Goal: Book appointment/travel/reservation

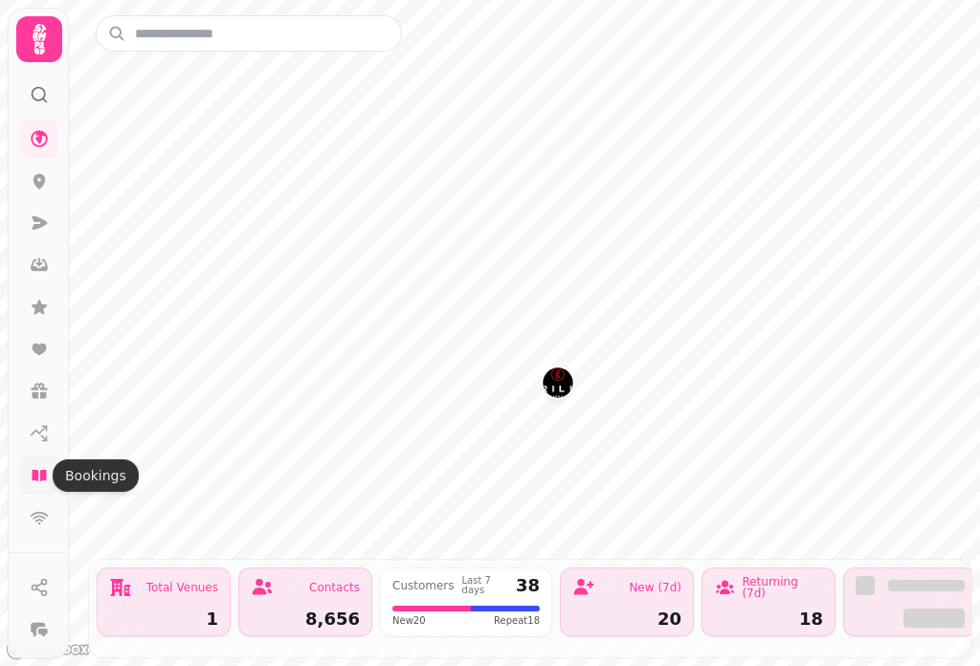
click at [48, 476] on icon at bounding box center [39, 475] width 19 height 19
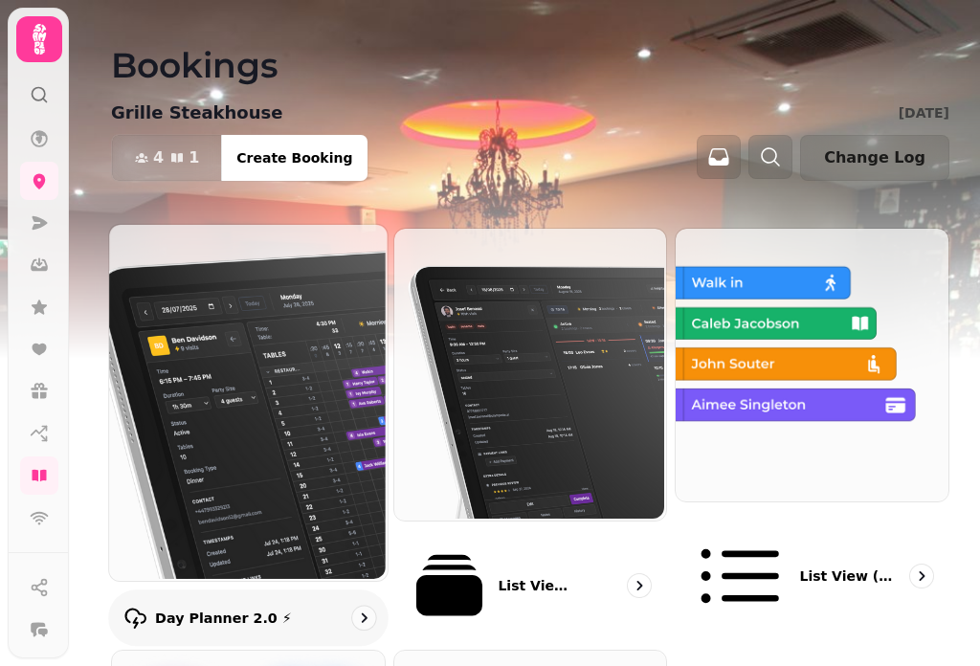
click at [264, 324] on img at bounding box center [246, 401] width 278 height 356
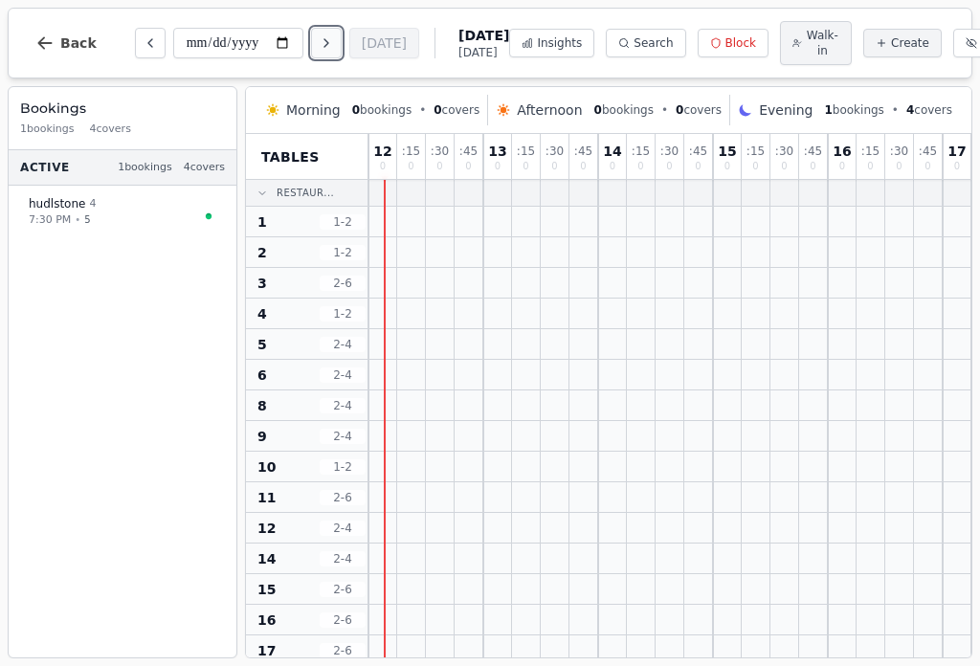
click at [325, 38] on icon "Next day" at bounding box center [326, 42] width 15 height 15
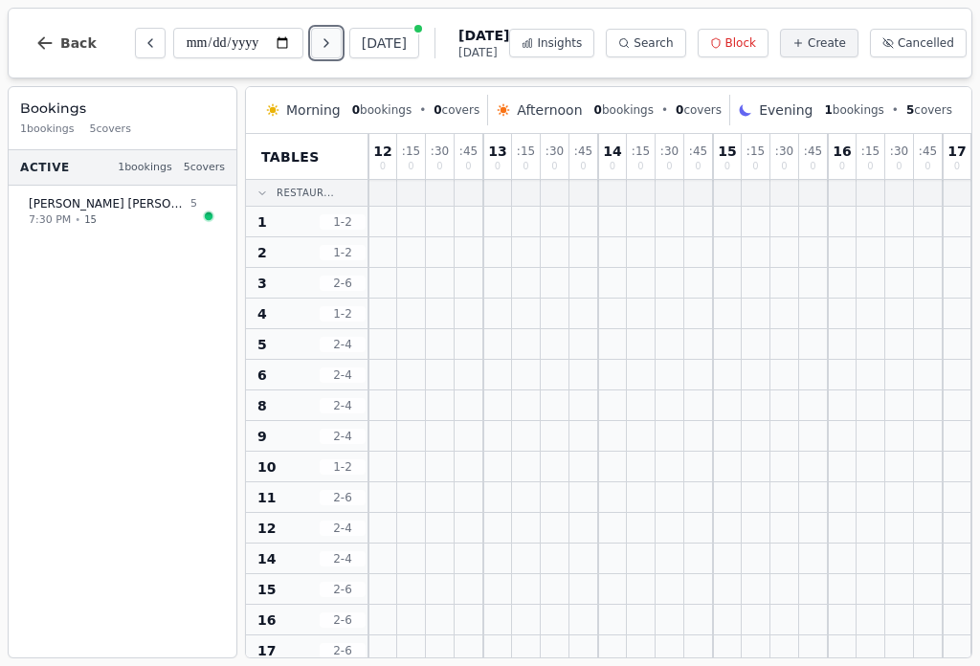
click at [325, 38] on icon "Next day" at bounding box center [326, 42] width 15 height 15
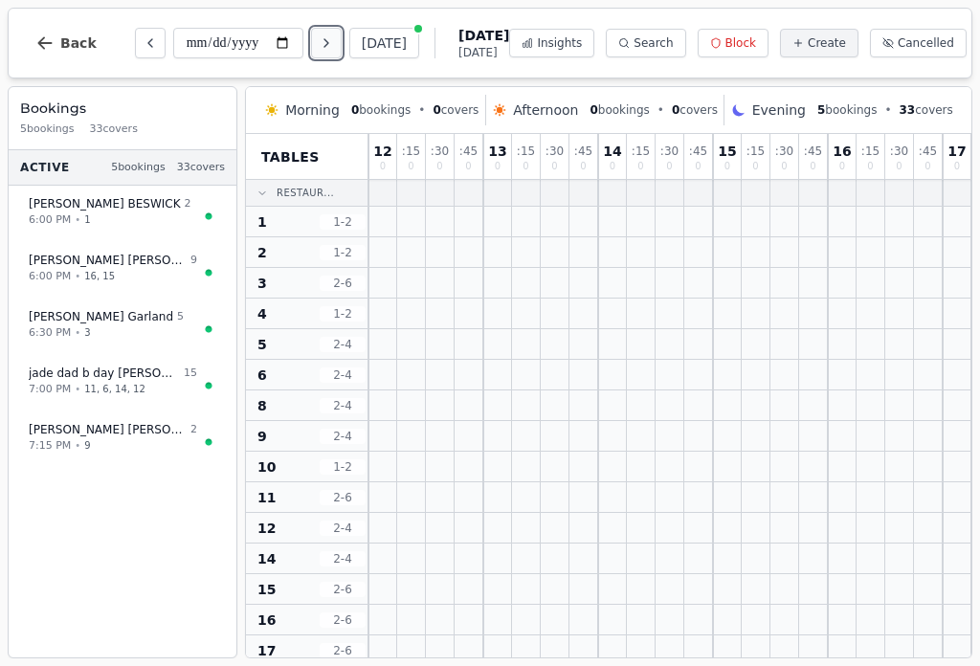
click at [325, 38] on icon "Next day" at bounding box center [326, 42] width 15 height 15
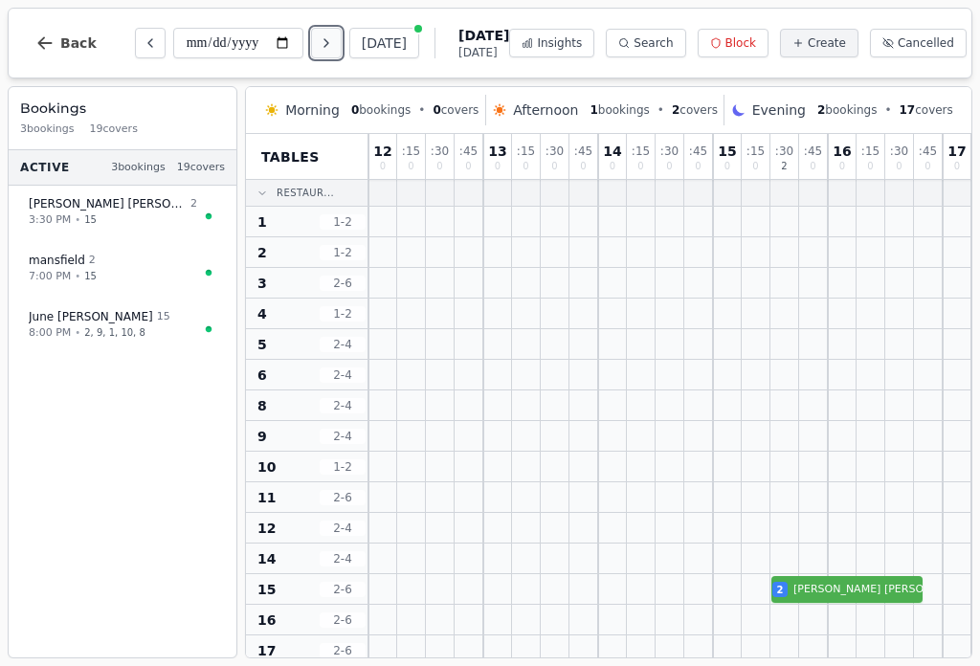
click at [325, 38] on icon "Next day" at bounding box center [326, 42] width 15 height 15
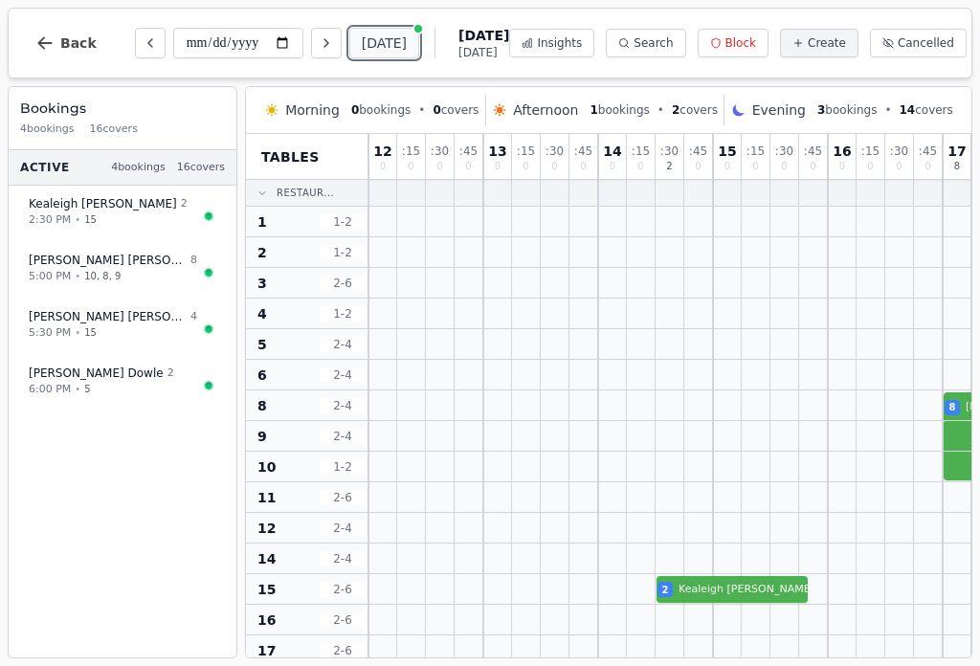
click at [391, 38] on button "[DATE]" at bounding box center [384, 43] width 70 height 31
type input "**********"
